Goal: Information Seeking & Learning: Learn about a topic

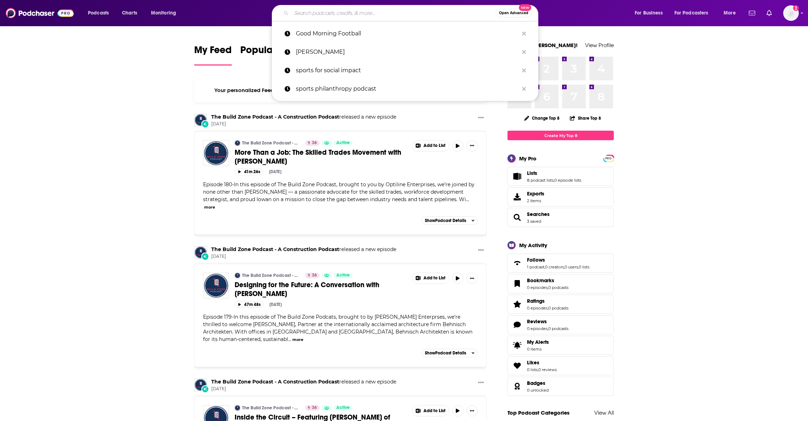
click at [329, 11] on input "Search podcasts, credits, & more..." at bounding box center [393, 12] width 204 height 11
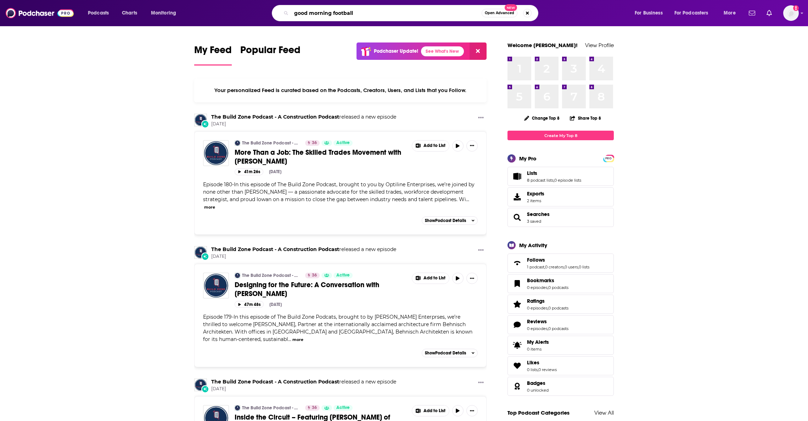
type input "good morning football"
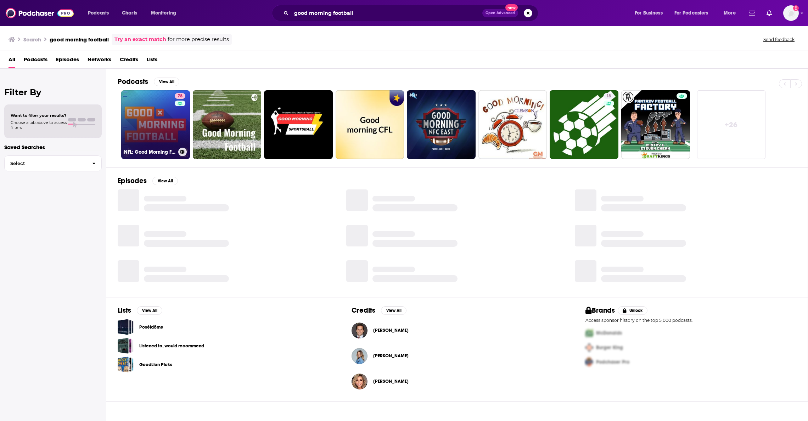
click at [162, 120] on link "78 NFL: Good Morning Football" at bounding box center [155, 124] width 69 height 69
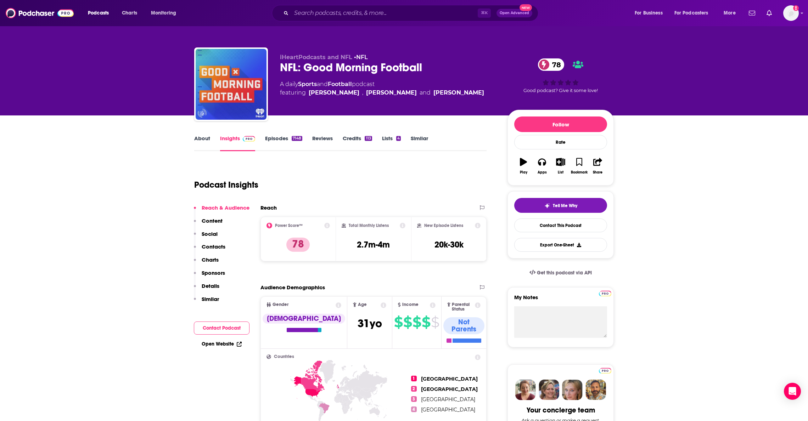
click at [363, 202] on div "Podcast Insights" at bounding box center [340, 184] width 292 height 42
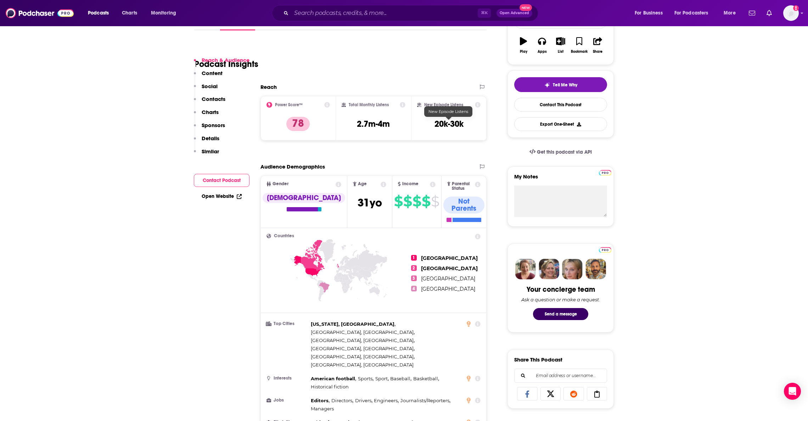
scroll to position [152, 0]
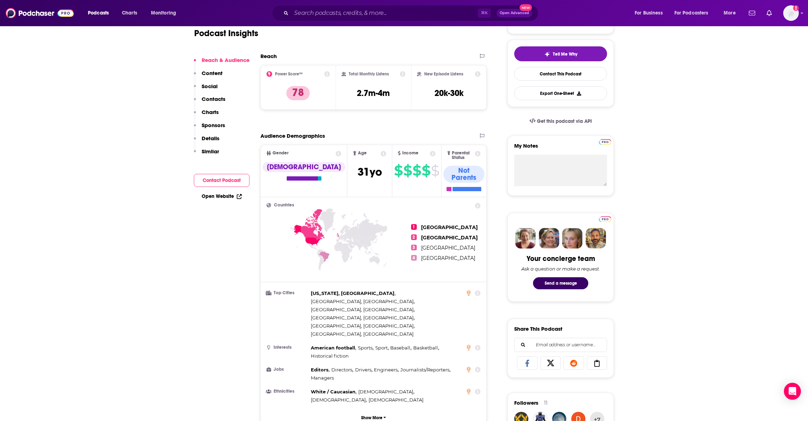
click at [292, 136] on h2 "Audience Demographics" at bounding box center [292, 135] width 64 height 7
copy section "Audience Demographics"
drag, startPoint x: 449, startPoint y: 256, endPoint x: 422, endPoint y: 218, distance: 46.5
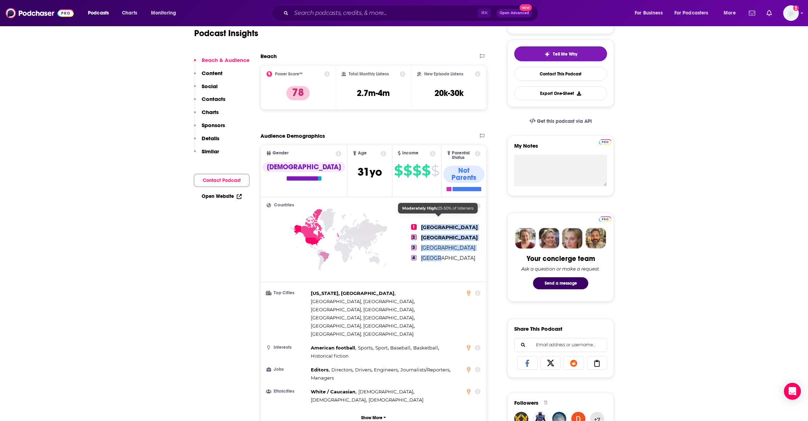
click at [422, 218] on ul "1 [GEOGRAPHIC_DATA] 2 [GEOGRAPHIC_DATA] 3 [GEOGRAPHIC_DATA] 4 [GEOGRAPHIC_DATA]" at bounding box center [445, 242] width 69 height 79
copy ul "United States 2 [GEOGRAPHIC_DATA] 3 [GEOGRAPHIC_DATA] 4 [GEOGRAPHIC_DATA]"
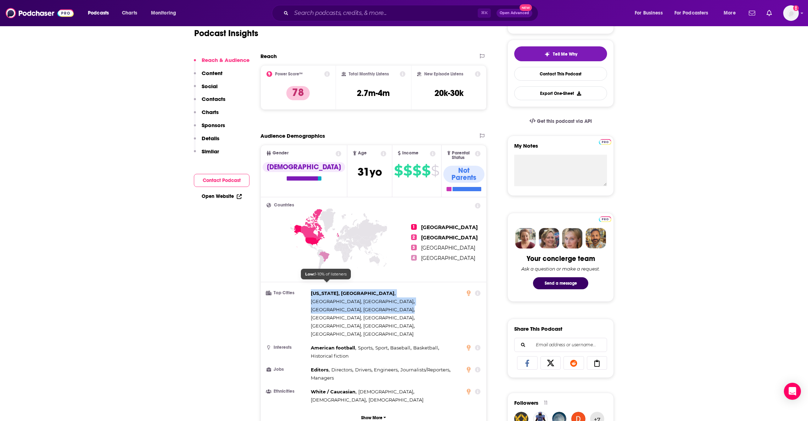
drag, startPoint x: 389, startPoint y: 292, endPoint x: 311, endPoint y: 286, distance: 78.2
click at [311, 289] on div "[US_STATE], [GEOGRAPHIC_DATA] , [GEOGRAPHIC_DATA], [GEOGRAPHIC_DATA] , [GEOGRAP…" at bounding box center [386, 313] width 151 height 49
click at [391, 345] on span "Baseball" at bounding box center [400, 348] width 20 height 6
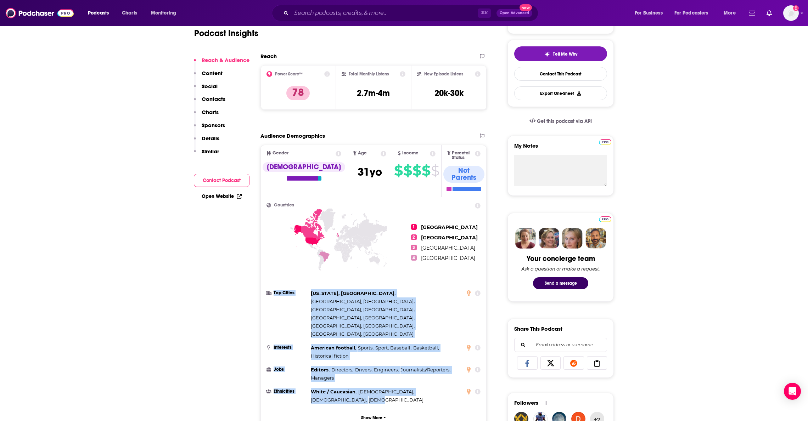
drag, startPoint x: 306, startPoint y: 282, endPoint x: 440, endPoint y: 355, distance: 152.5
click at [440, 355] on div "Countries 1 [GEOGRAPHIC_DATA] 2 [GEOGRAPHIC_DATA] 3 [GEOGRAPHIC_DATA] 4 [GEOGRA…" at bounding box center [373, 313] width 225 height 233
copy ul "Top Cities [US_STATE], [GEOGRAPHIC_DATA] , [GEOGRAPHIC_DATA], [GEOGRAPHIC_DATA]…"
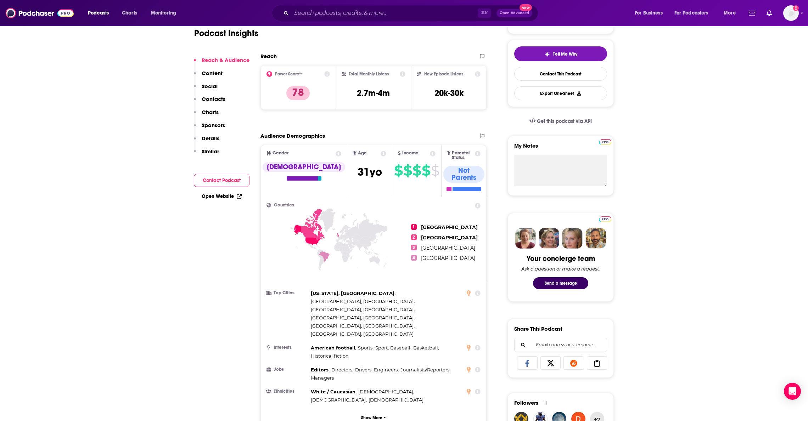
click at [355, 279] on icon at bounding box center [338, 253] width 145 height 88
click at [384, 320] on ul "Top Cities [US_STATE], [GEOGRAPHIC_DATA] , [GEOGRAPHIC_DATA], [GEOGRAPHIC_DATA]…" at bounding box center [373, 346] width 214 height 115
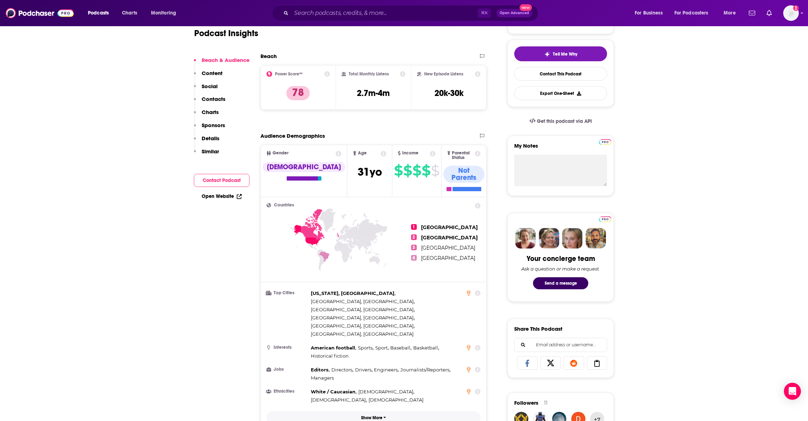
click at [376, 415] on p "Show More" at bounding box center [371, 417] width 21 height 5
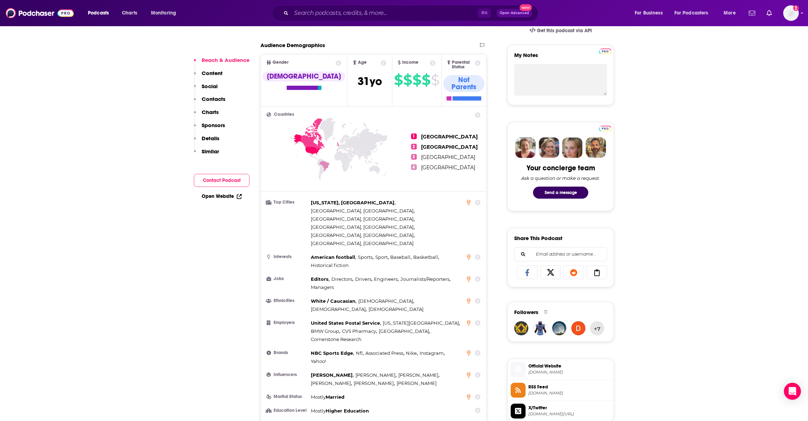
scroll to position [247, 0]
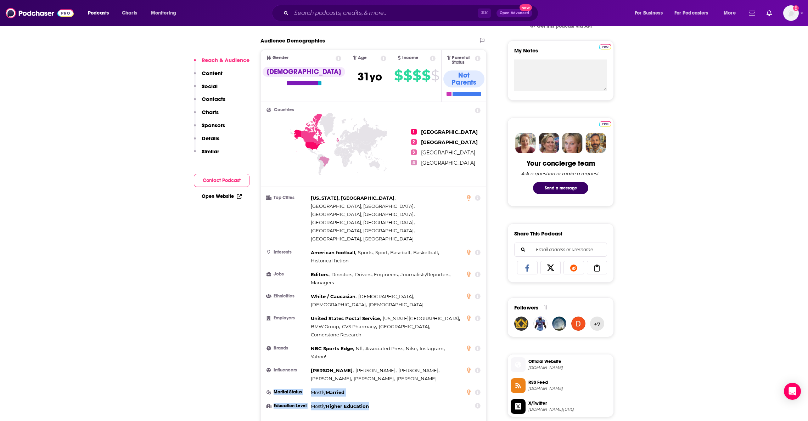
drag, startPoint x: 378, startPoint y: 359, endPoint x: 265, endPoint y: 342, distance: 114.3
click at [265, 342] on div "Countries 1 [GEOGRAPHIC_DATA] 2 [GEOGRAPHIC_DATA] 3 [GEOGRAPHIC_DATA] 4 [GEOGRA…" at bounding box center [373, 269] width 225 height 334
copy ul "Marital Status Mostly [DEMOGRAPHIC_DATA] Education Level Mostly Higher Education"
click at [421, 346] on ul "Top Cities [US_STATE], [GEOGRAPHIC_DATA] , [GEOGRAPHIC_DATA], [GEOGRAPHIC_DATA]…" at bounding box center [373, 302] width 214 height 216
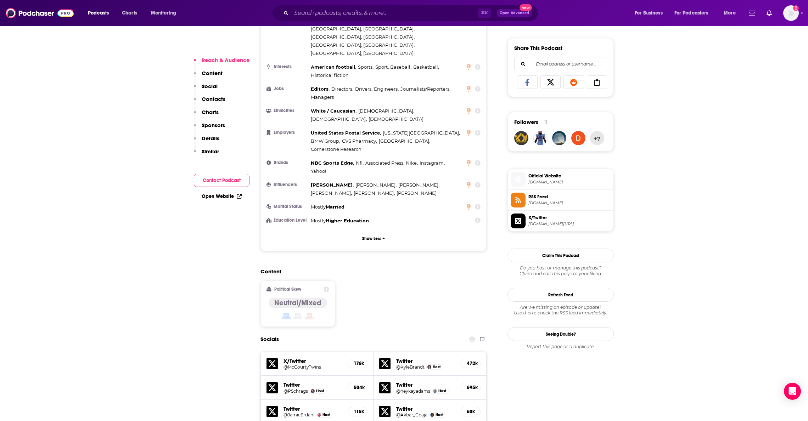
scroll to position [469, 0]
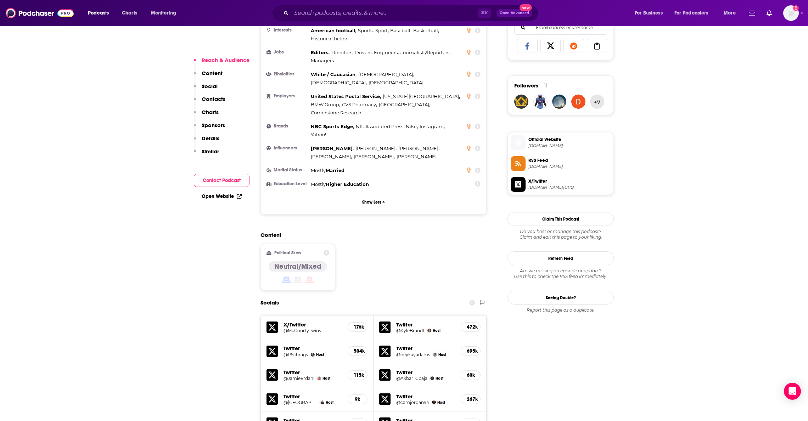
click at [296, 262] on h4 "Neutral/Mixed" at bounding box center [297, 266] width 47 height 9
click at [328, 250] on icon at bounding box center [326, 253] width 6 height 6
click at [379, 232] on div "Content Political Skew Political Skew Our estimate of the political leaning of …" at bounding box center [373, 264] width 226 height 64
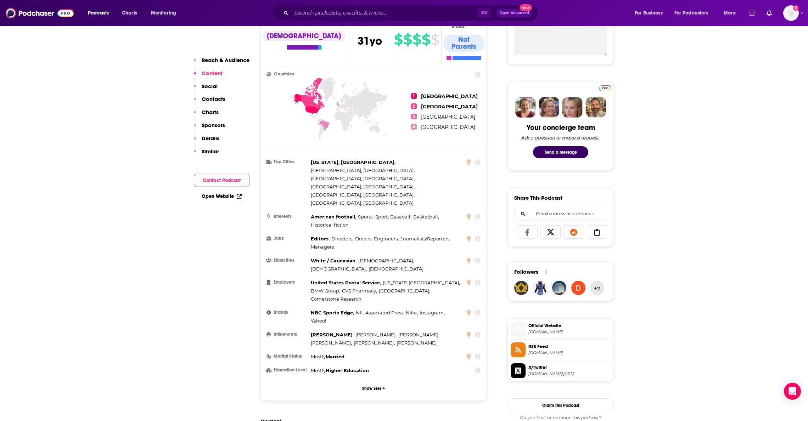
scroll to position [0, 0]
